Goal: Information Seeking & Learning: Check status

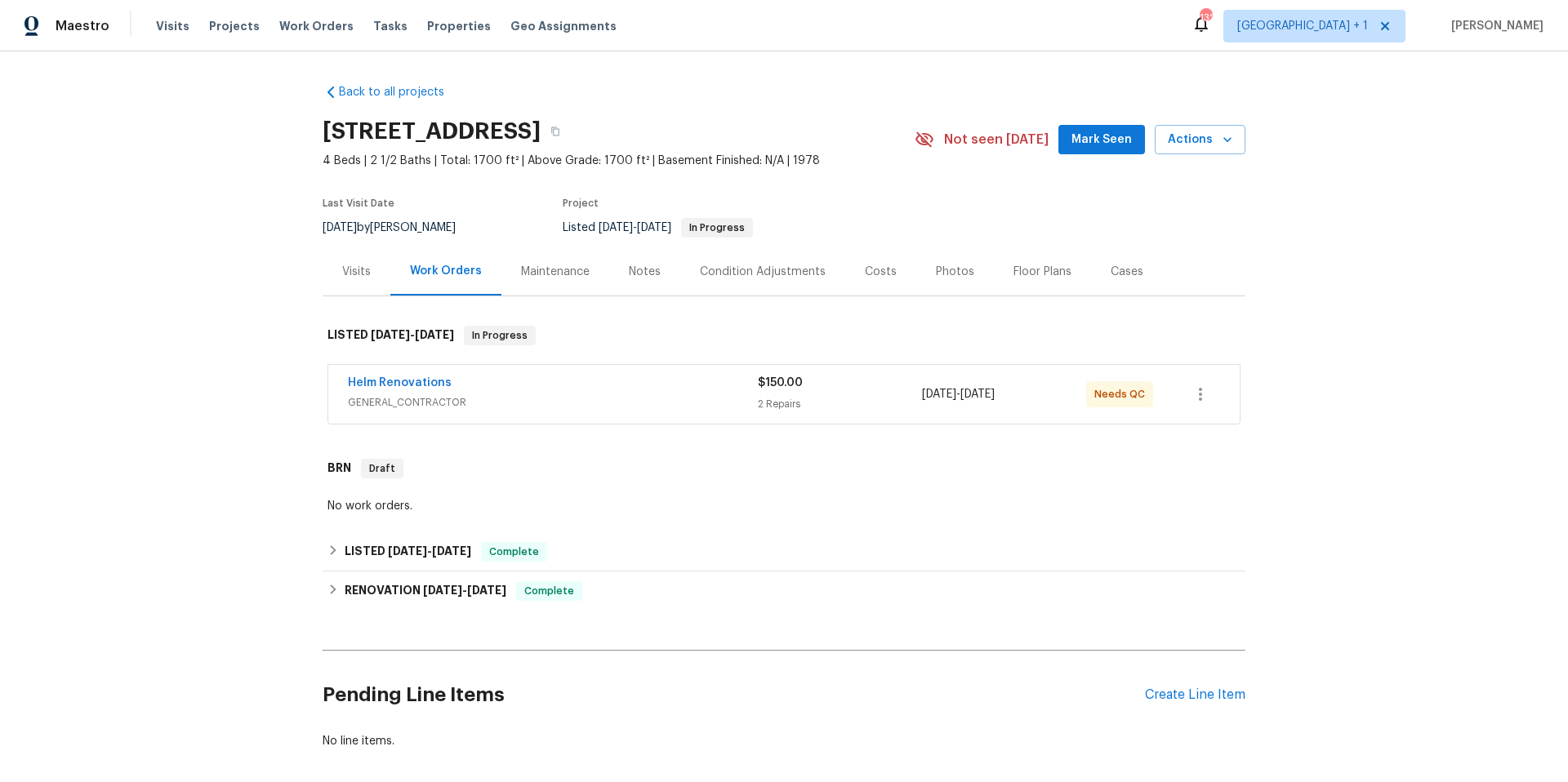
click at [630, 400] on span "GENERAL_CONTRACTOR" at bounding box center [552, 402] width 410 height 16
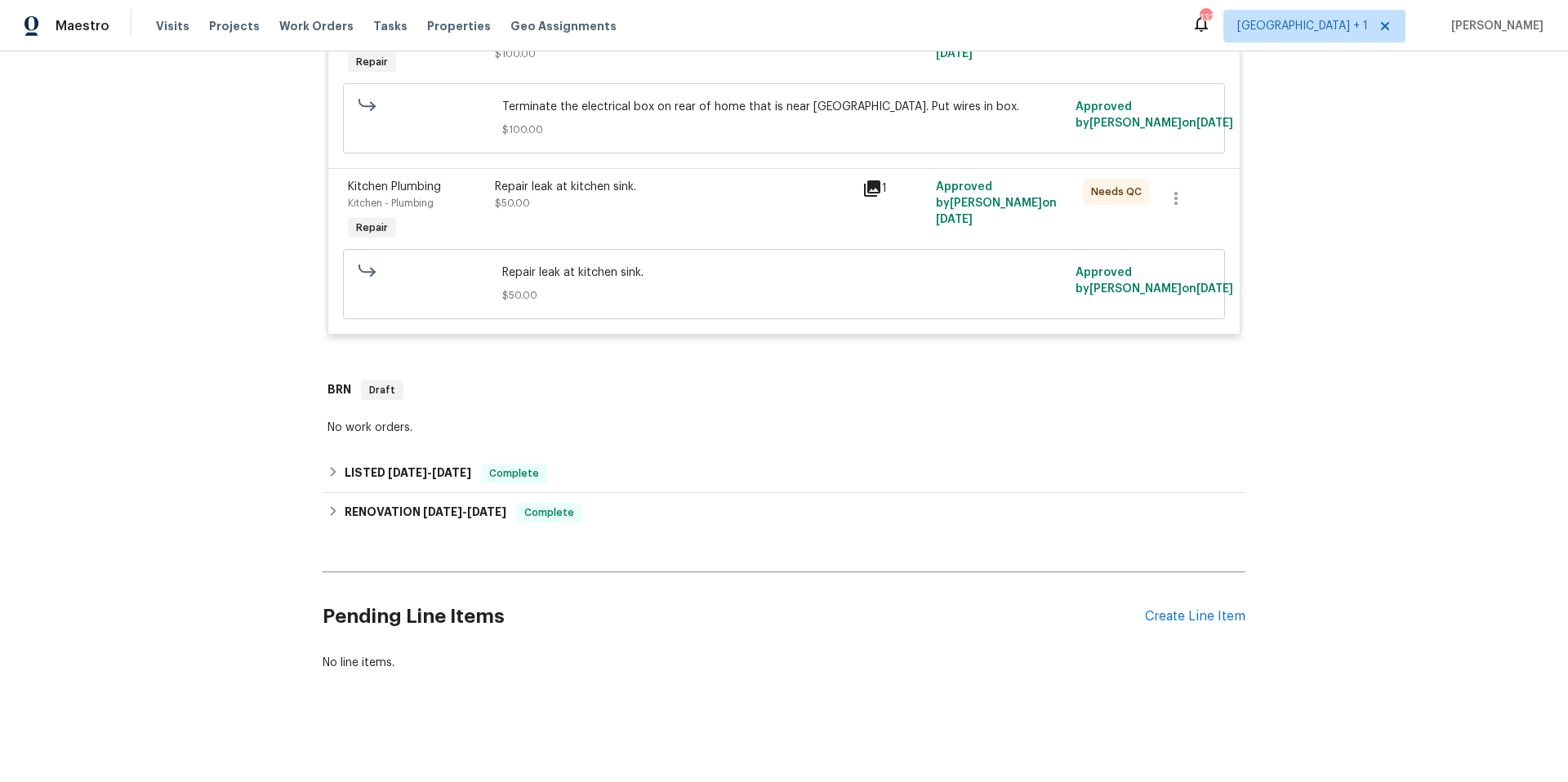
scroll to position [475, 0]
click at [628, 470] on div "LISTED [DATE] - [DATE] Complete" at bounding box center [783, 473] width 913 height 19
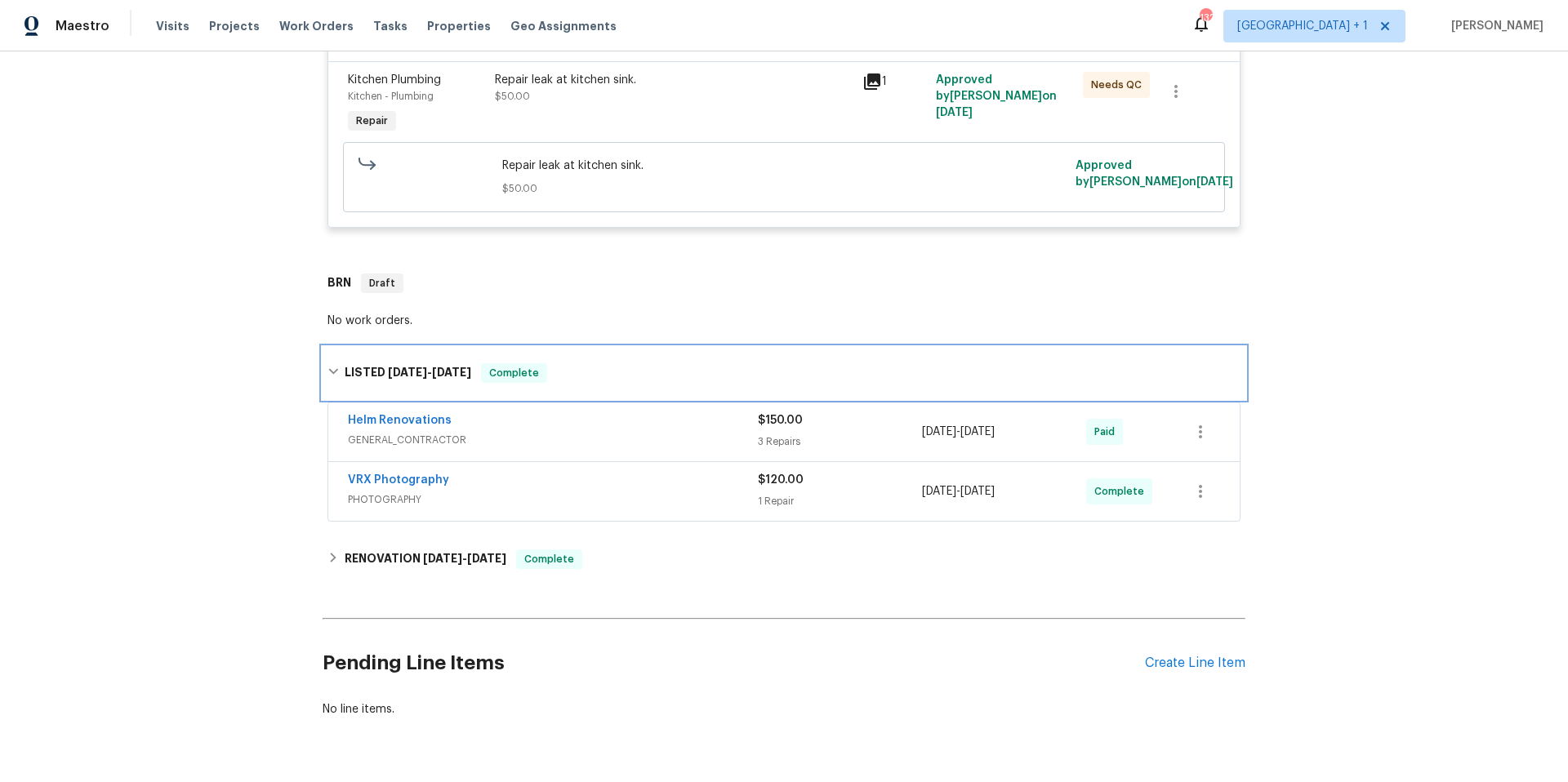
scroll to position [628, 0]
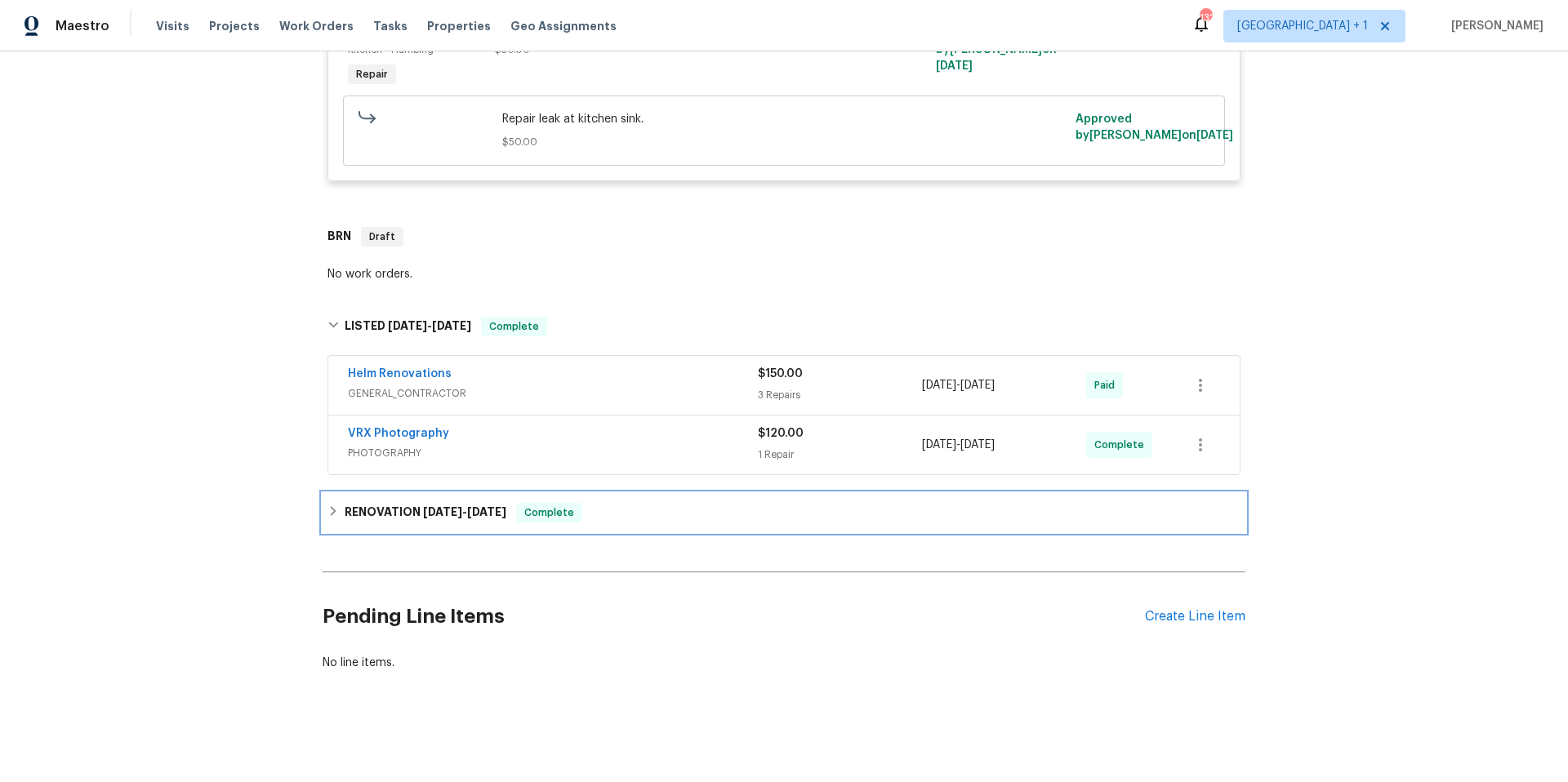
click at [663, 507] on div "RENOVATION [DATE] - [DATE] Complete" at bounding box center [783, 512] width 913 height 19
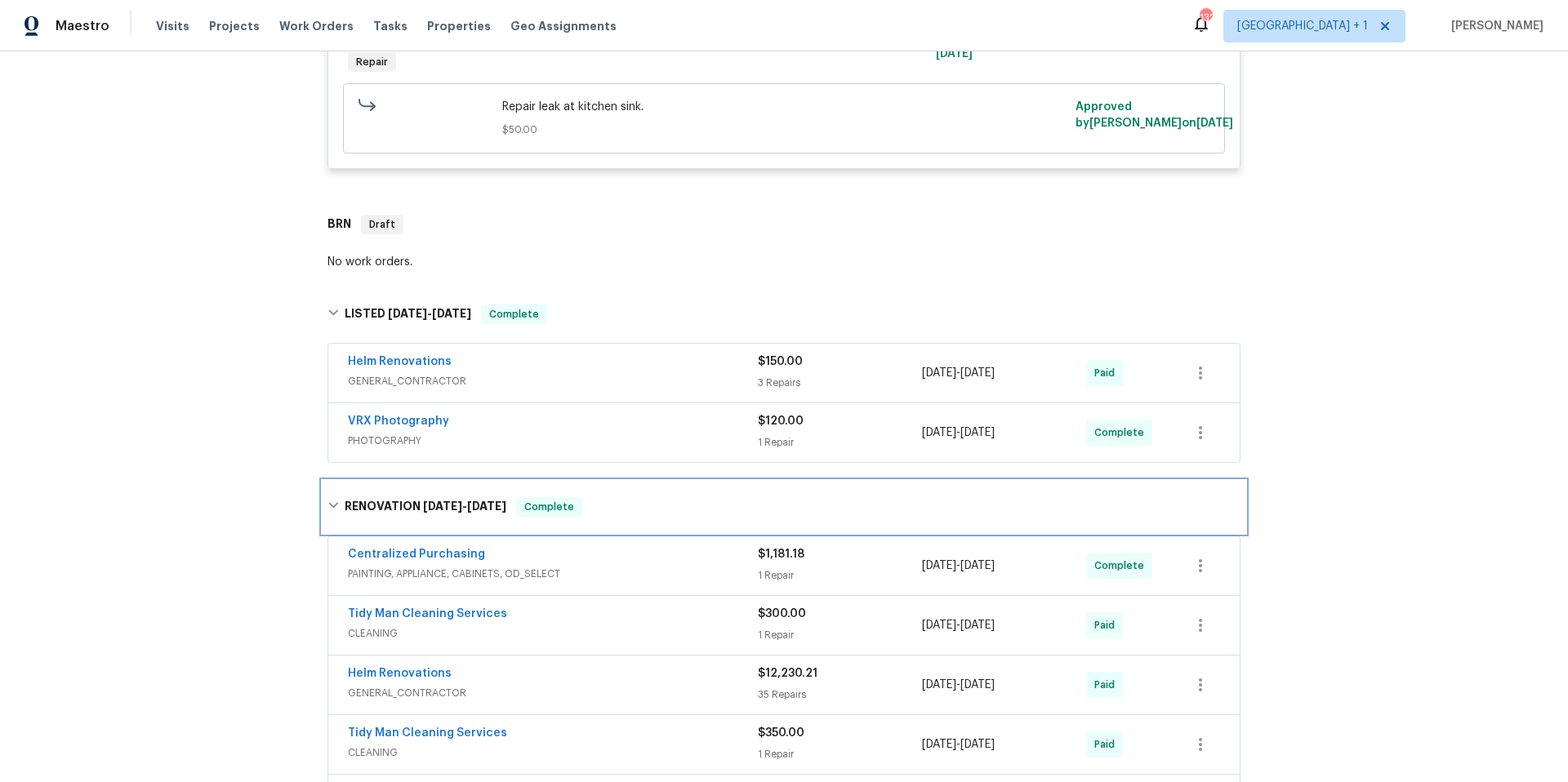
scroll to position [959, 0]
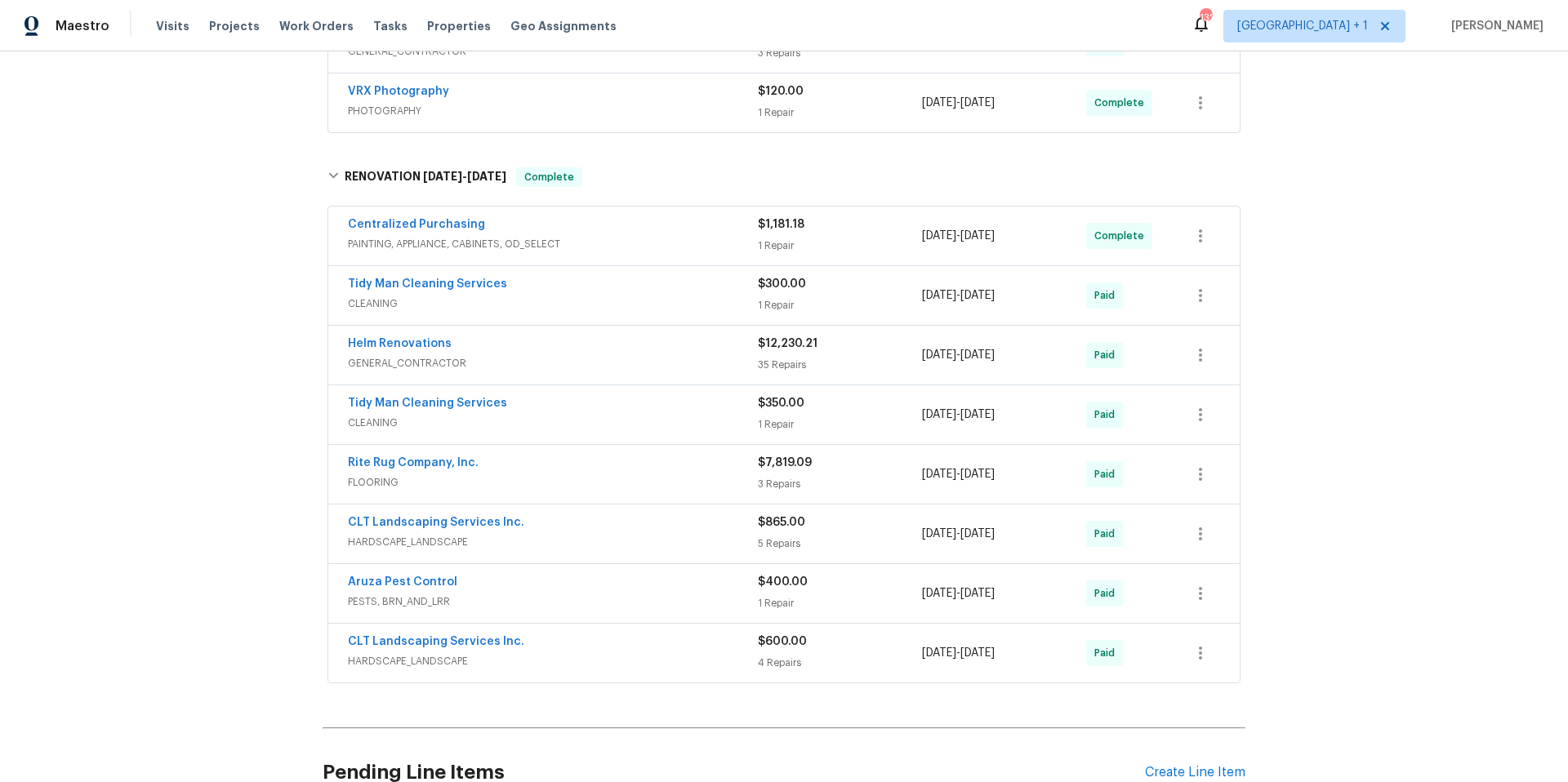
click at [588, 590] on div "Aruza Pest Control" at bounding box center [552, 583] width 410 height 19
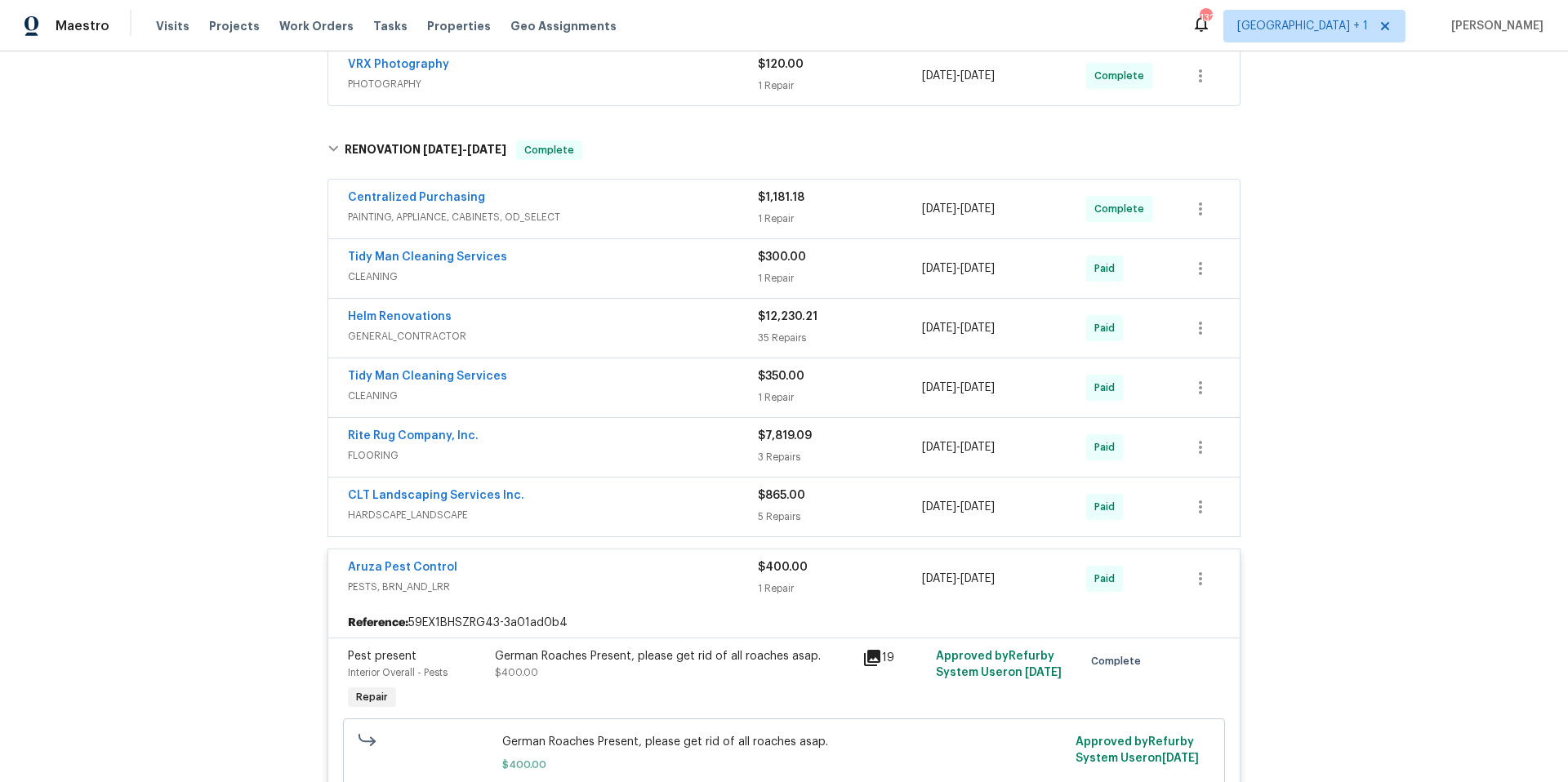
scroll to position [984, 0]
click at [600, 393] on span "CLEANING" at bounding box center [552, 396] width 410 height 16
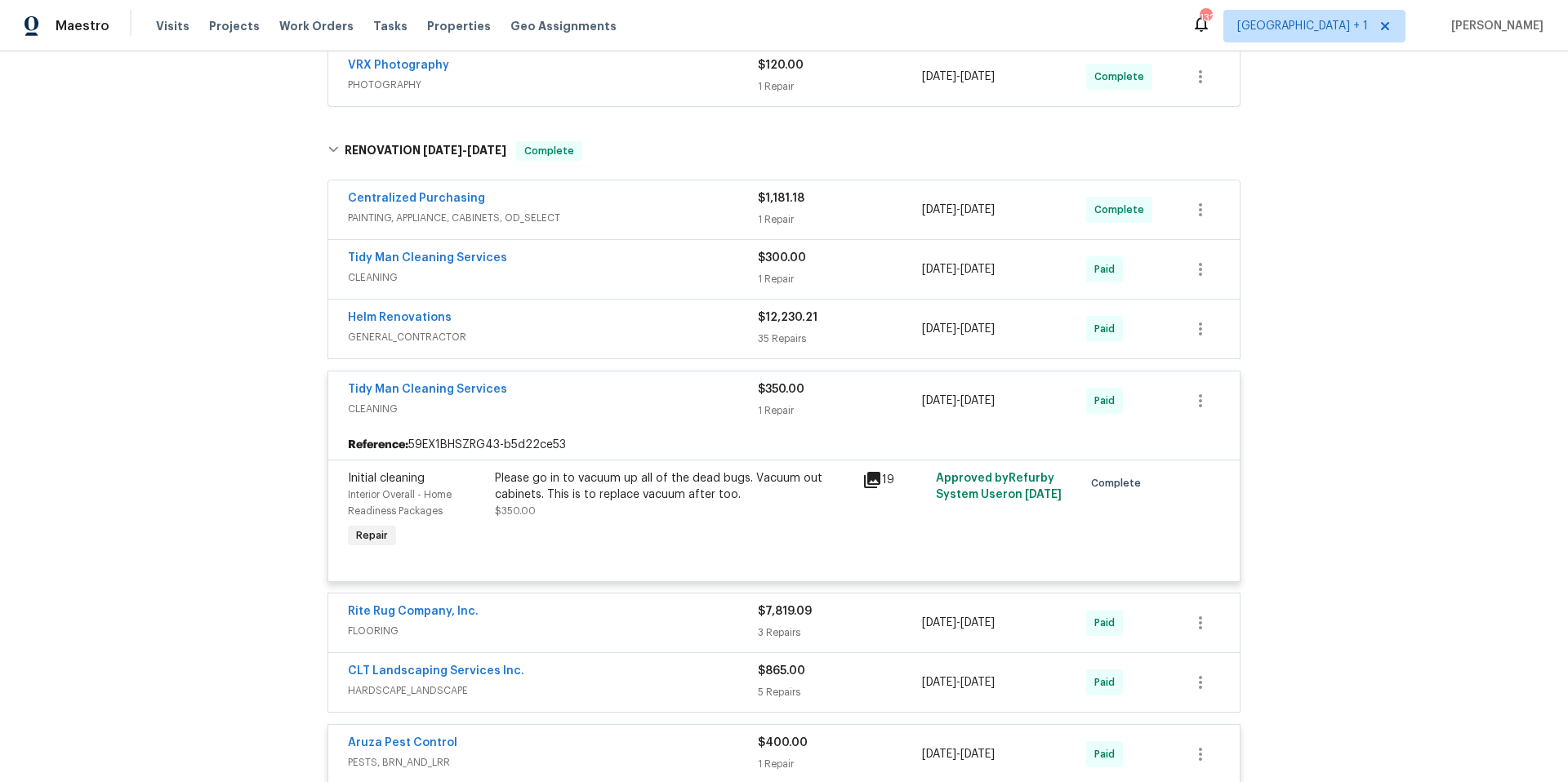
click at [600, 393] on div "Tidy Man Cleaning Services" at bounding box center [552, 391] width 410 height 19
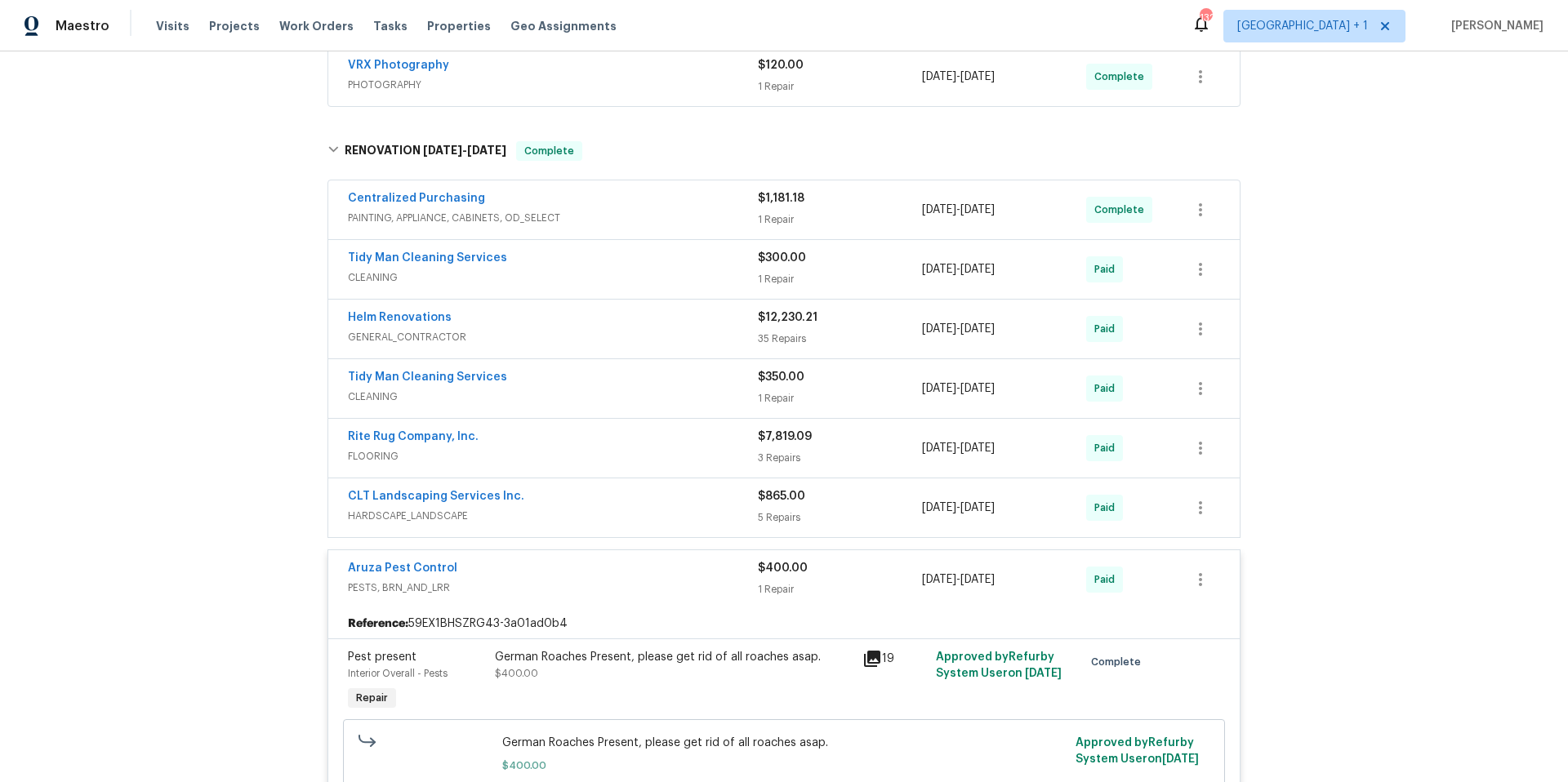
click at [617, 325] on div "Helm Renovations" at bounding box center [552, 319] width 410 height 19
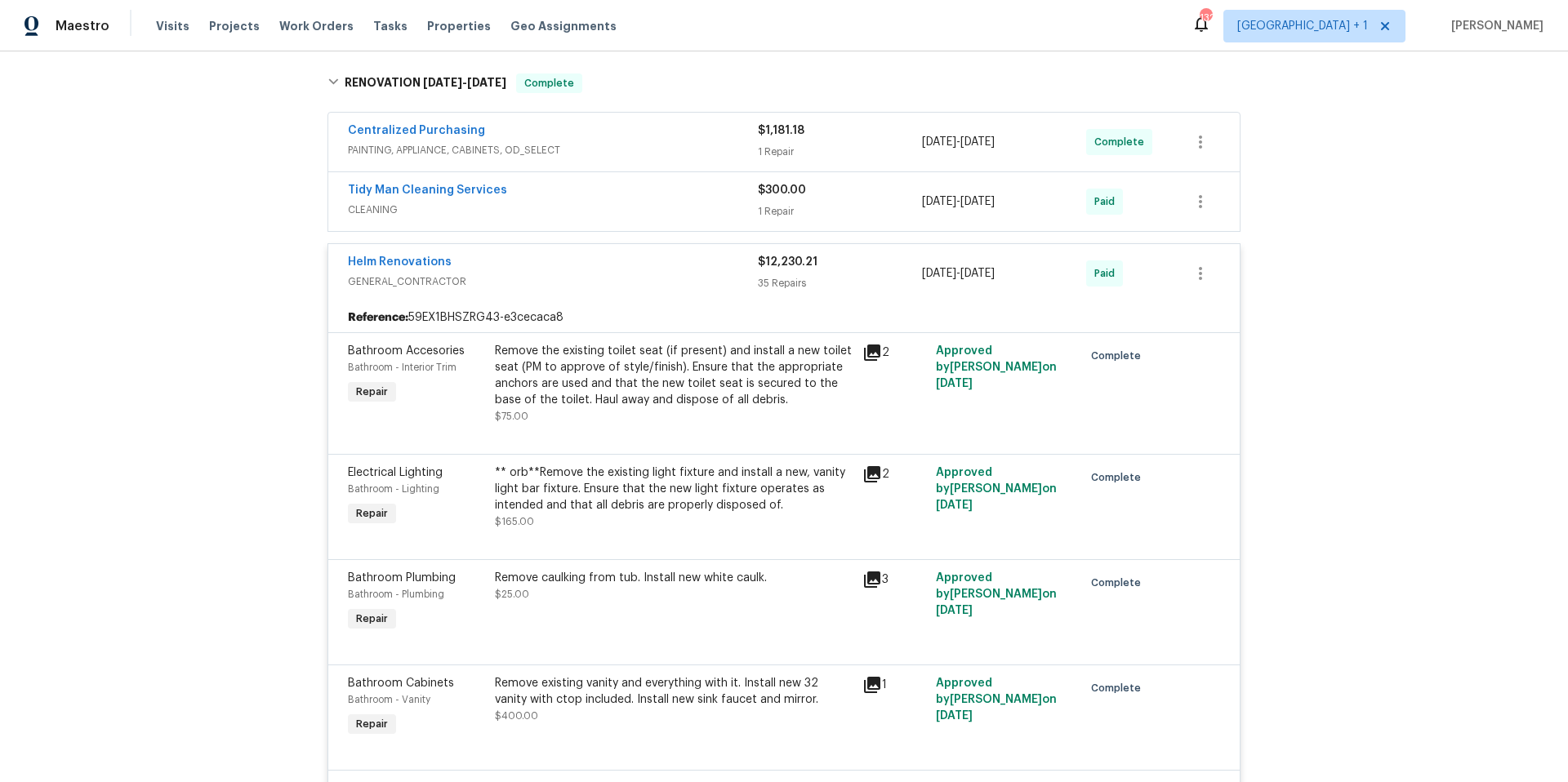
scroll to position [1042, 0]
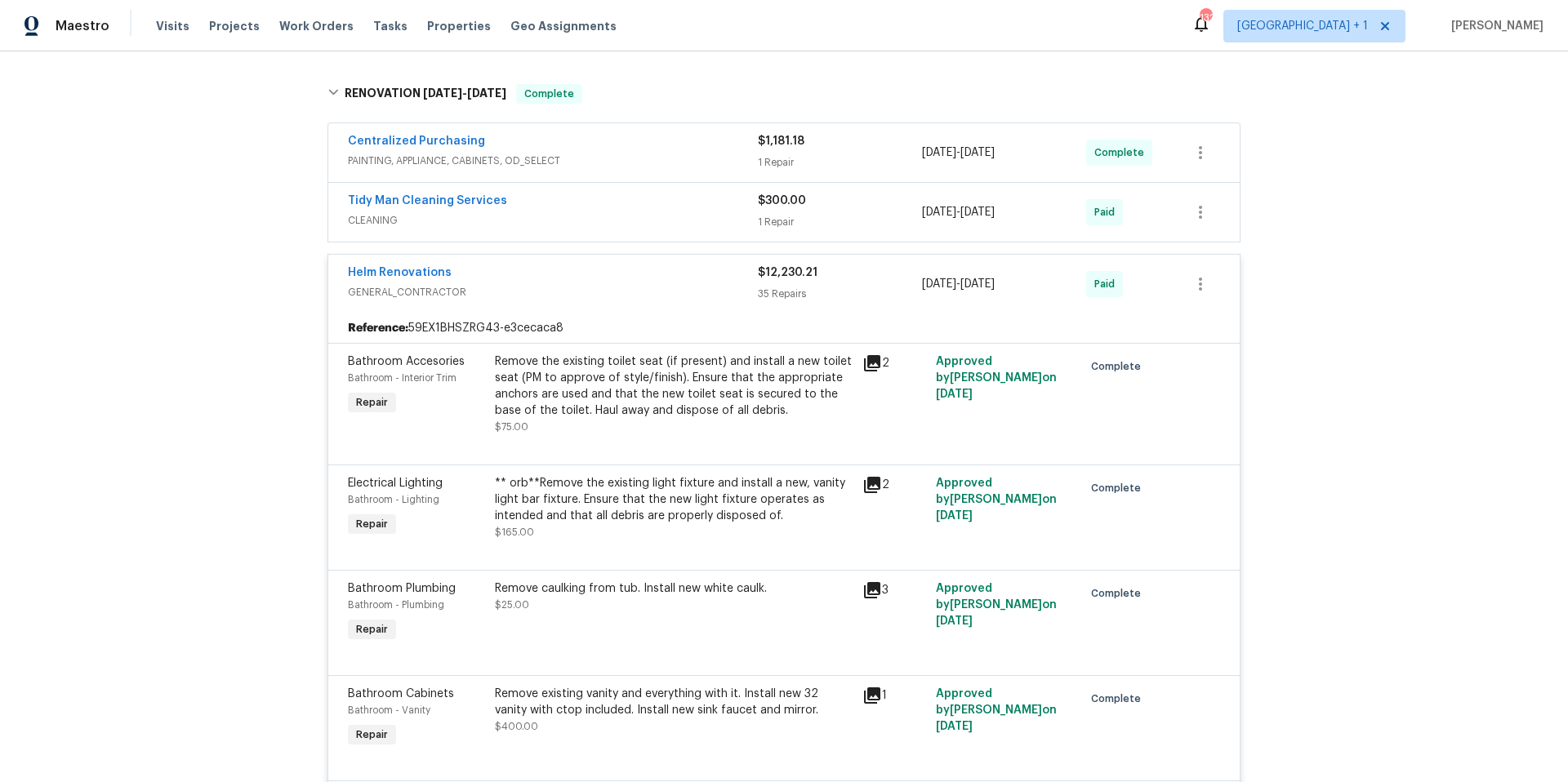
click at [691, 297] on span "GENERAL_CONTRACTOR" at bounding box center [552, 292] width 410 height 16
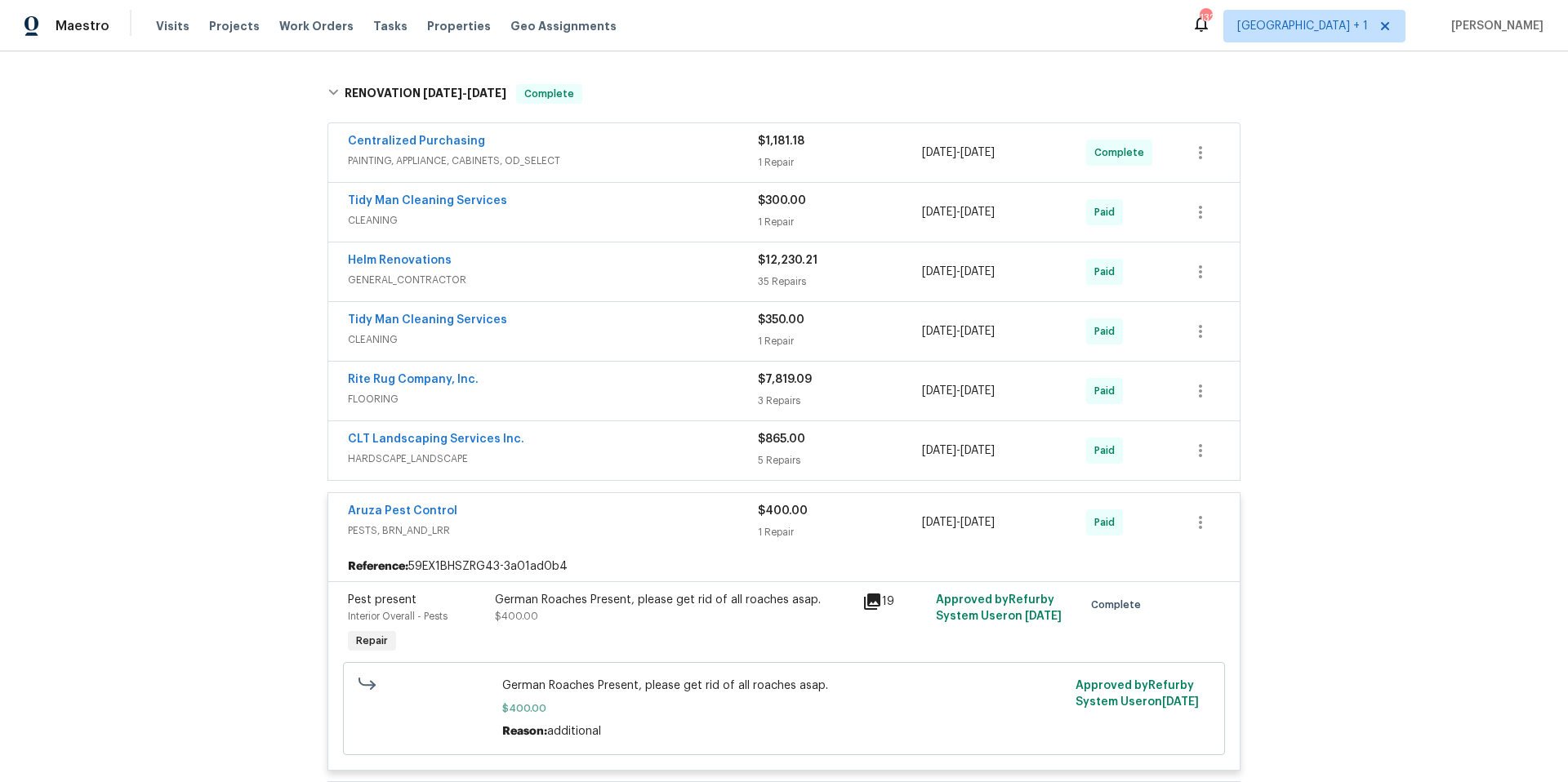
click at [652, 535] on span "PESTS, BRN_AND_LRR" at bounding box center [552, 531] width 410 height 16
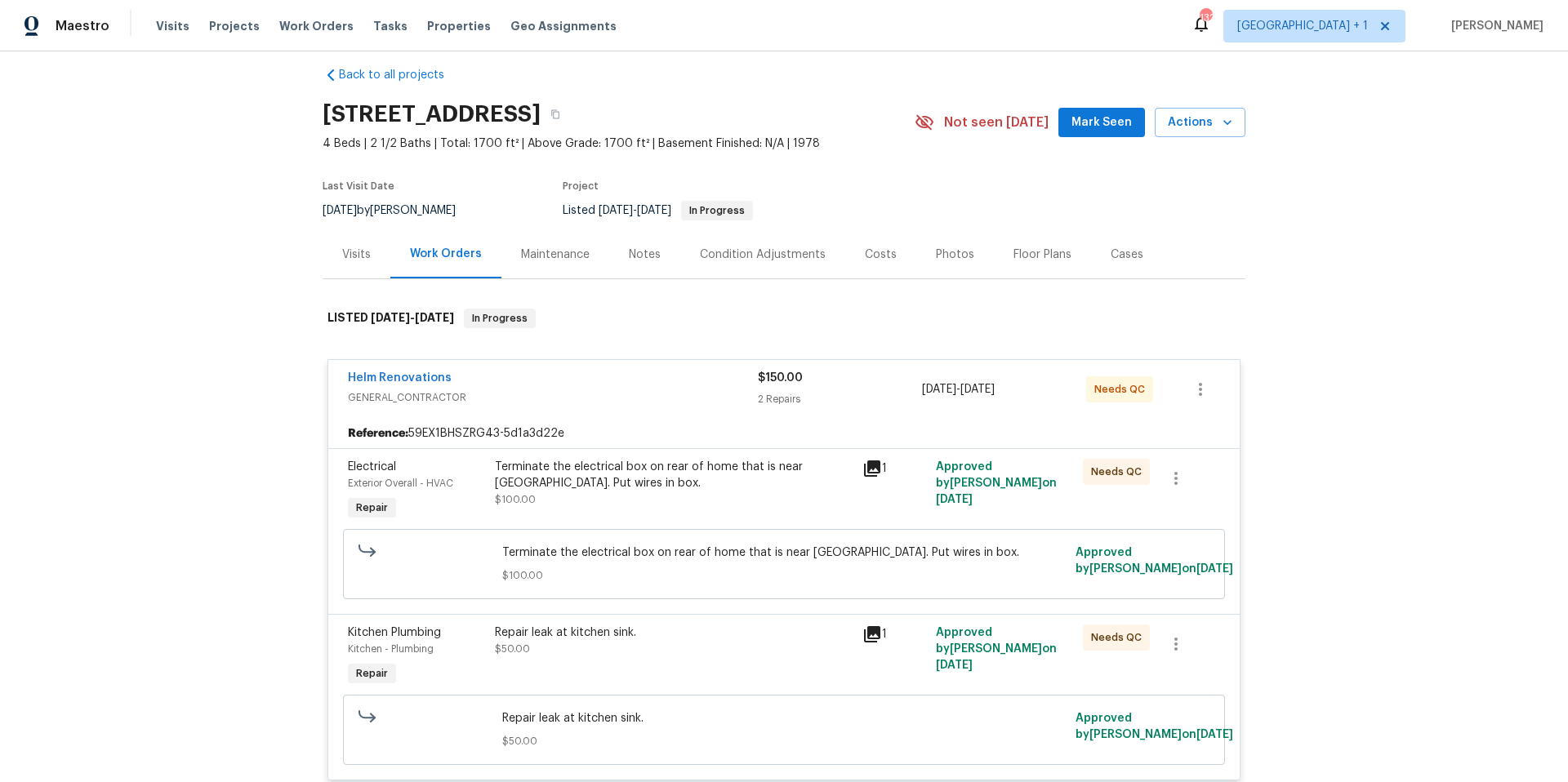
scroll to position [0, 0]
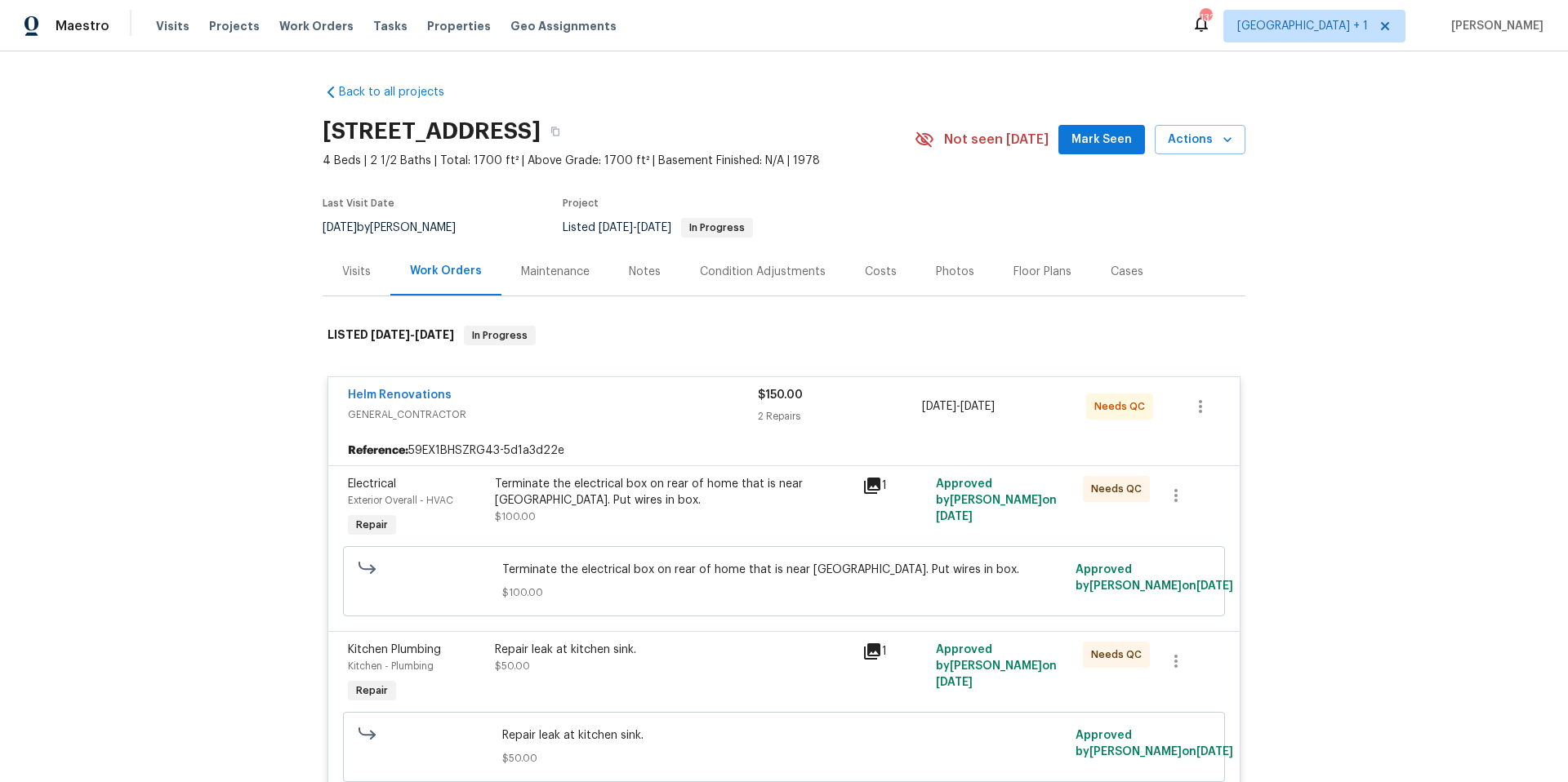
click at [621, 404] on div "Helm Renovations" at bounding box center [552, 396] width 410 height 19
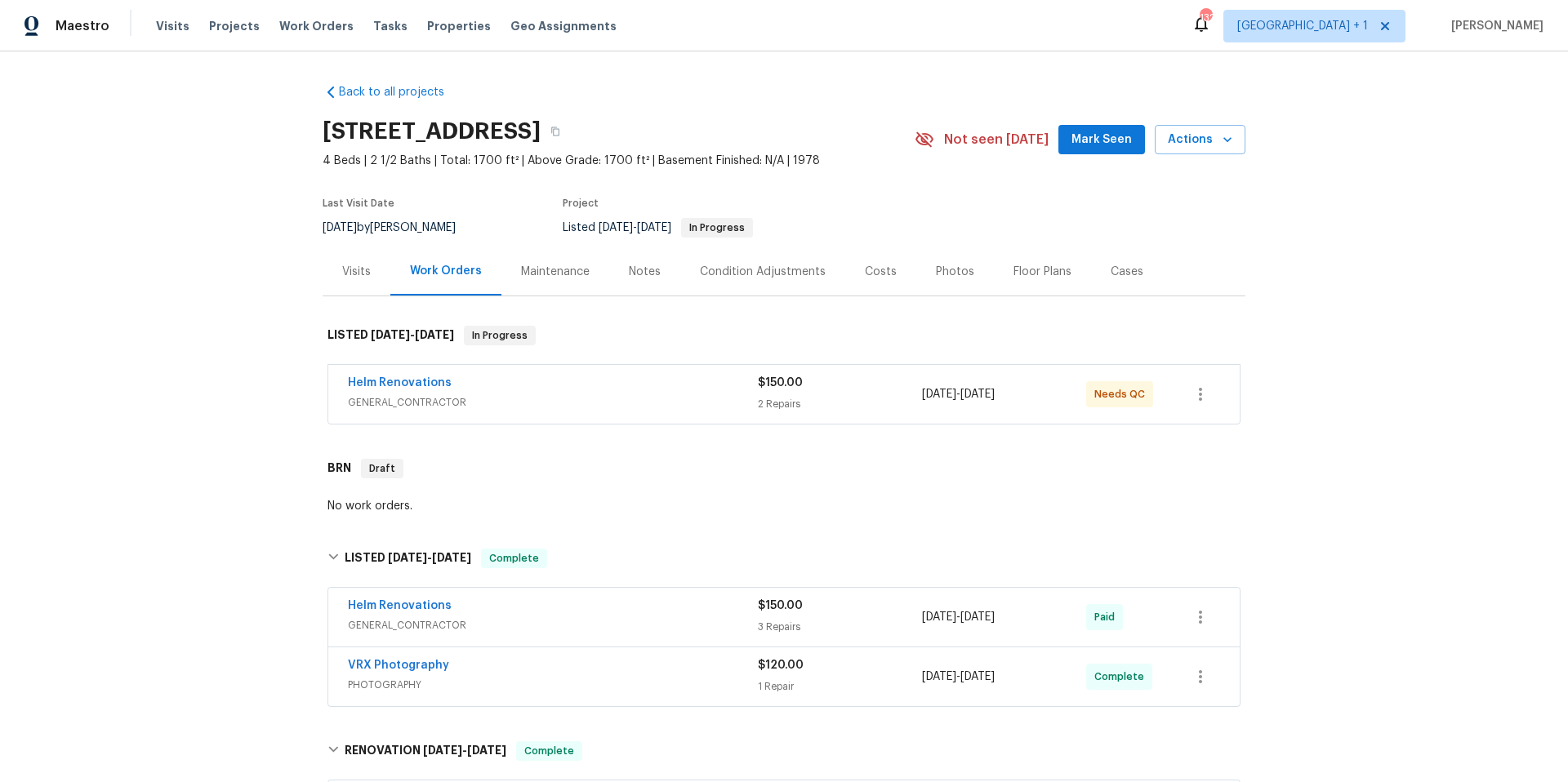
click at [359, 272] on div "Visits" at bounding box center [357, 272] width 29 height 16
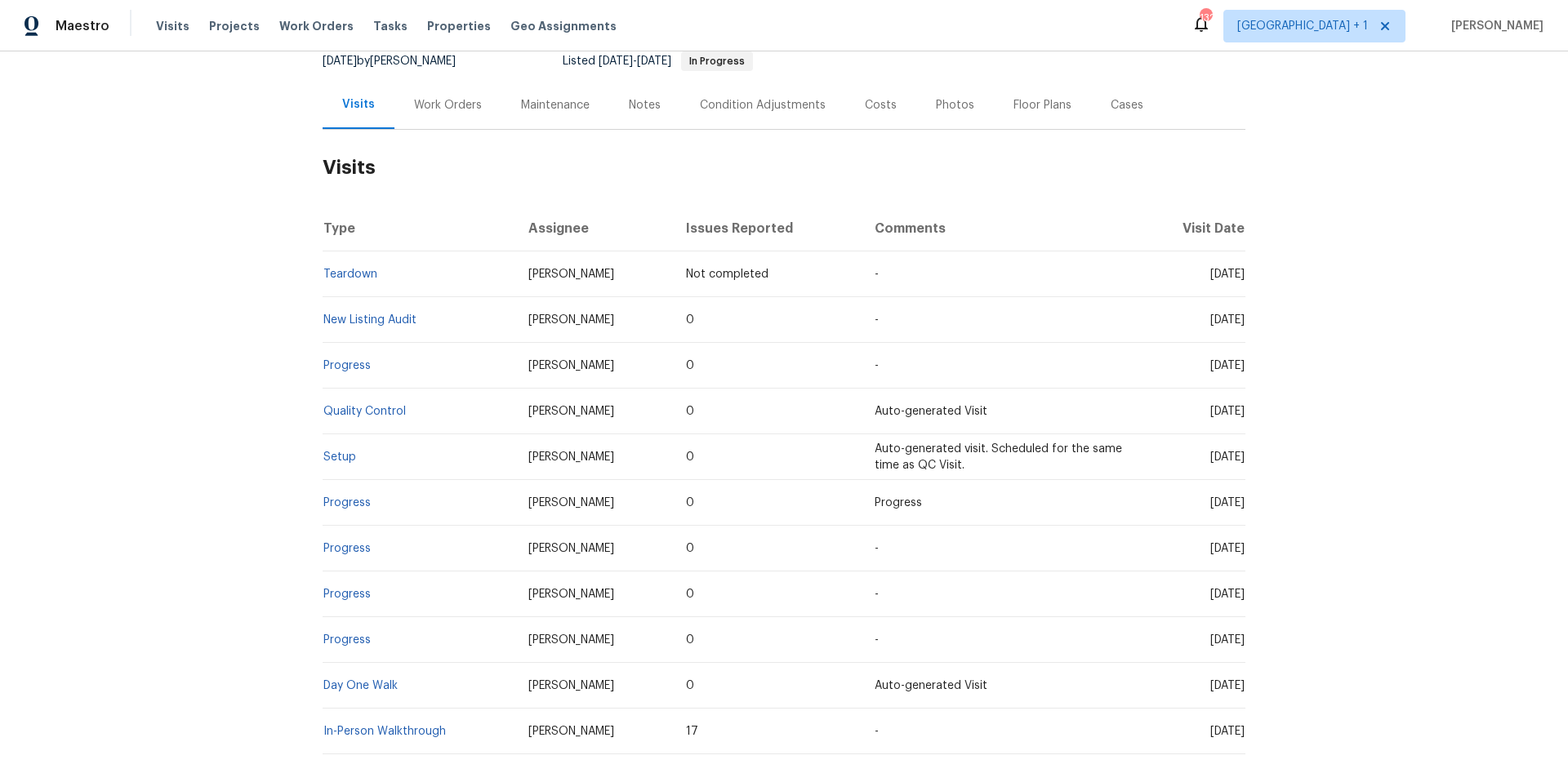
scroll to position [98, 0]
